Goal: Information Seeking & Learning: Learn about a topic

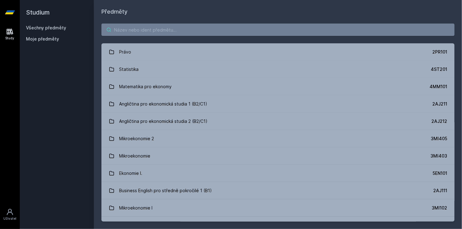
click at [187, 27] on input "search" at bounding box center [277, 29] width 353 height 12
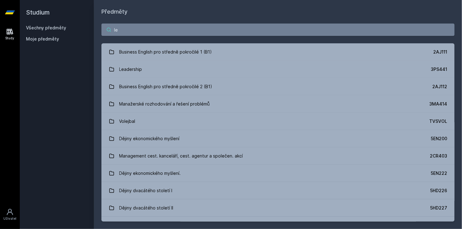
type input "l"
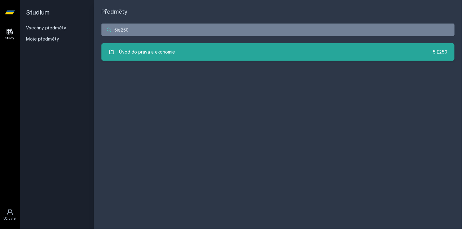
type input "5ie250"
click at [171, 58] on link "Úvod do práva a ekonomie 5IE250" at bounding box center [277, 51] width 353 height 17
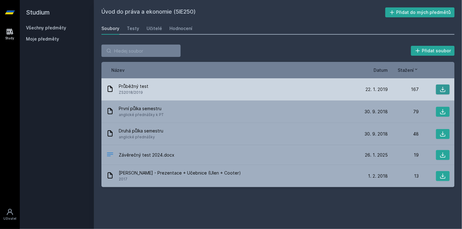
click at [441, 87] on icon at bounding box center [442, 89] width 6 height 6
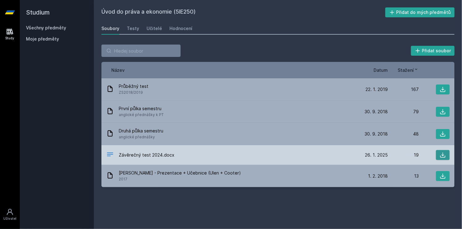
click at [446, 151] on button at bounding box center [443, 155] width 14 height 10
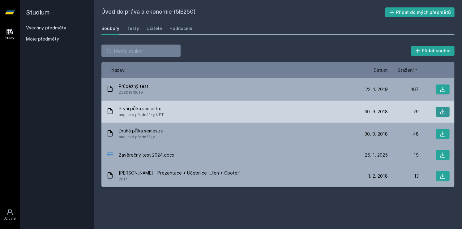
click at [440, 111] on icon at bounding box center [442, 111] width 6 height 6
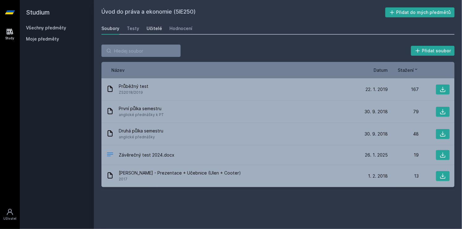
click at [153, 30] on div "Učitelé" at bounding box center [153, 28] width 15 height 6
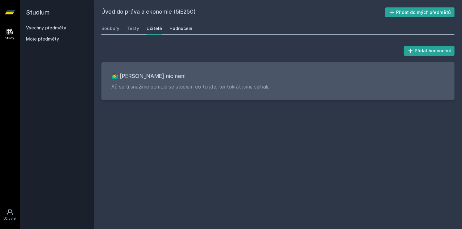
click at [181, 29] on div "Hodnocení" at bounding box center [180, 28] width 23 height 6
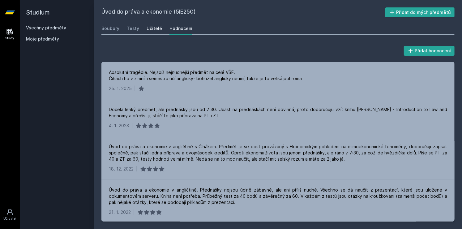
click at [151, 27] on div "Učitelé" at bounding box center [153, 28] width 15 height 6
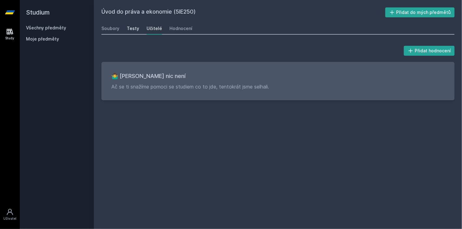
click at [128, 28] on div "Testy" at bounding box center [133, 28] width 12 height 6
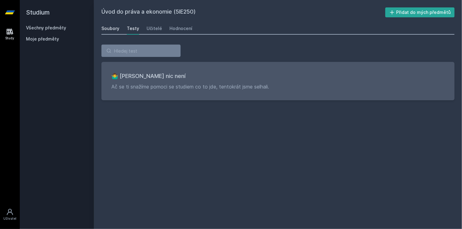
click at [115, 28] on div "Soubory" at bounding box center [110, 28] width 18 height 6
